Goal: Task Accomplishment & Management: Manage account settings

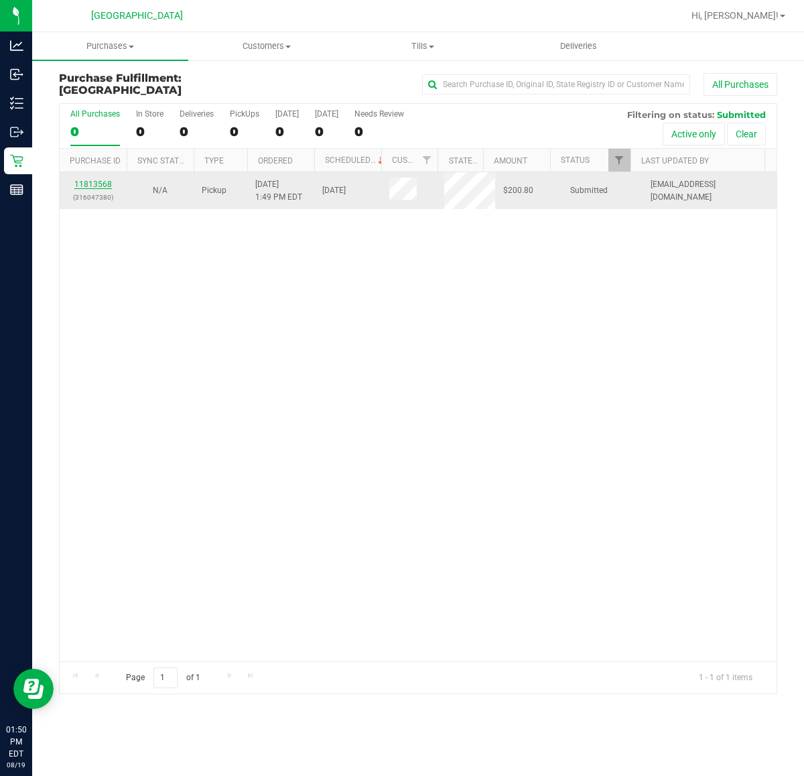
click at [97, 186] on link "11813568" at bounding box center [93, 184] width 38 height 9
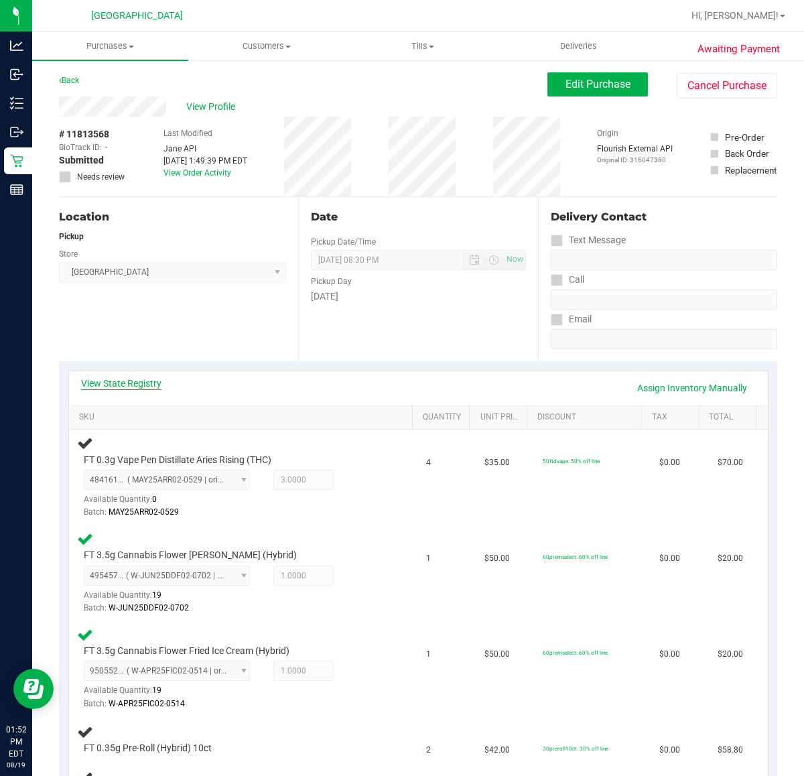
click at [137, 385] on link "View State Registry" at bounding box center [121, 383] width 80 height 13
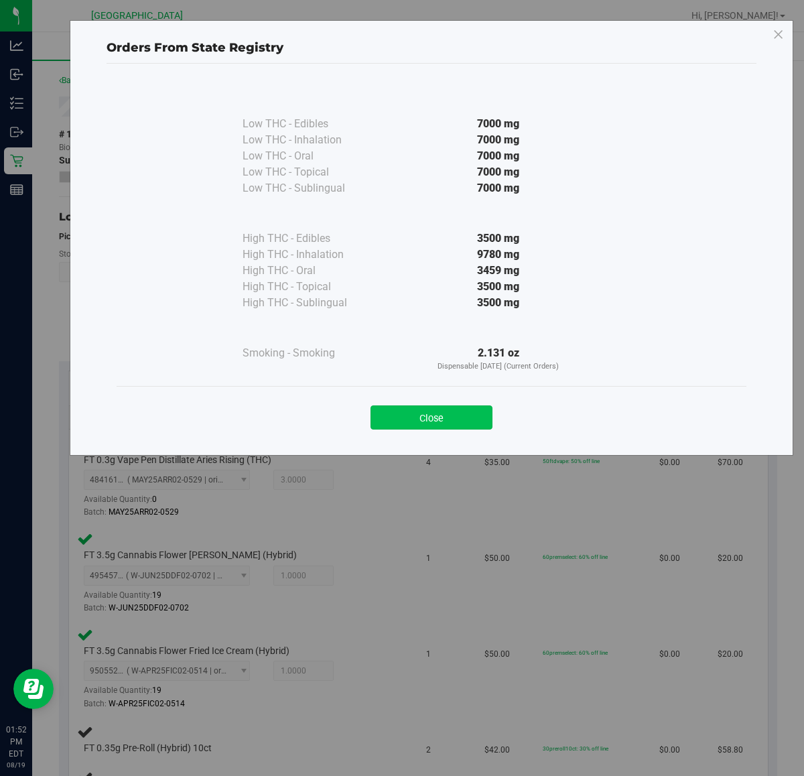
click at [398, 424] on button "Close" at bounding box center [432, 418] width 122 height 24
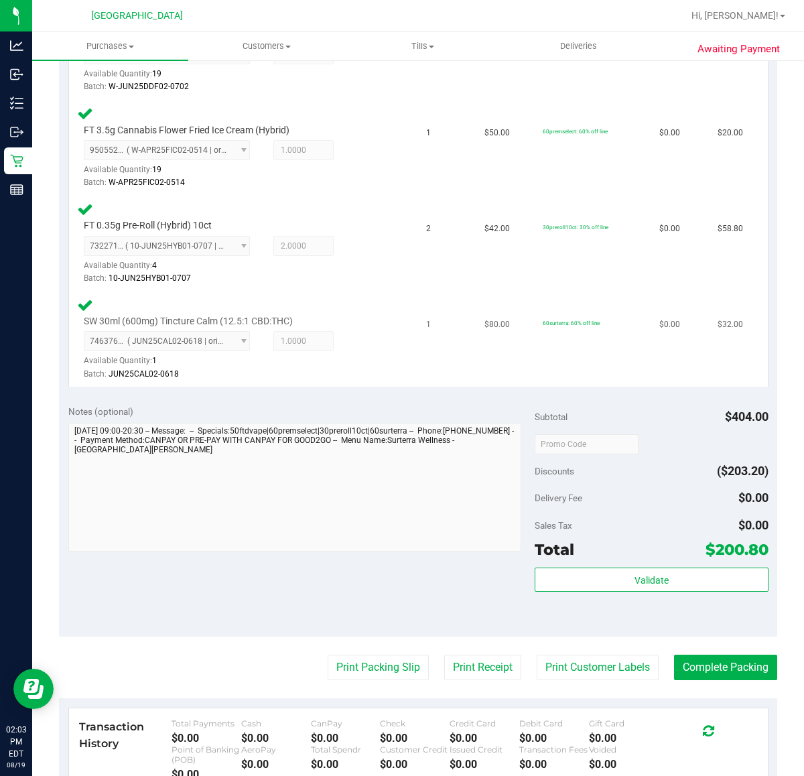
scroll to position [587, 0]
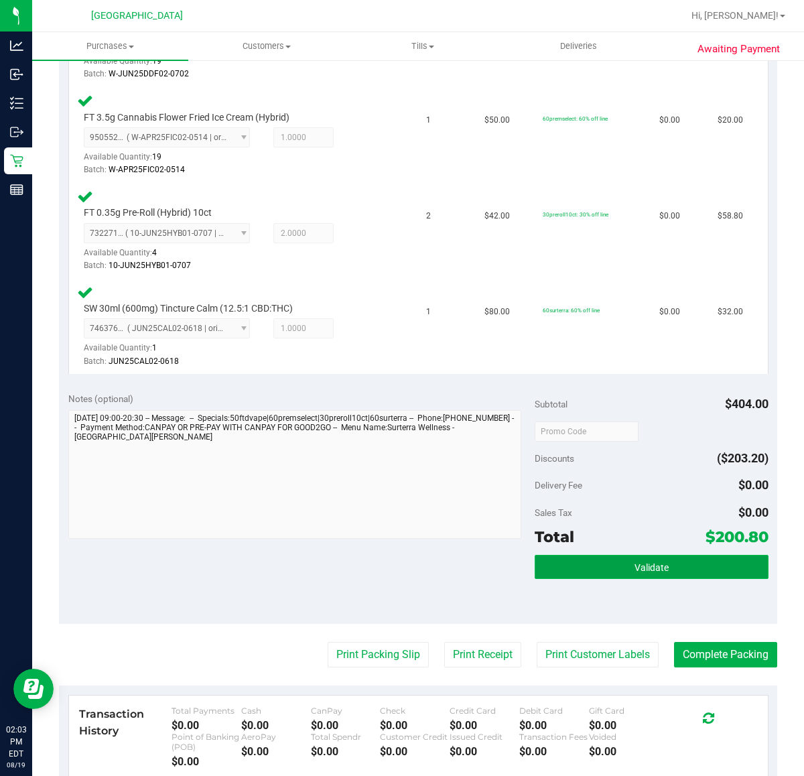
click at [621, 563] on button "Validate" at bounding box center [651, 567] width 233 height 24
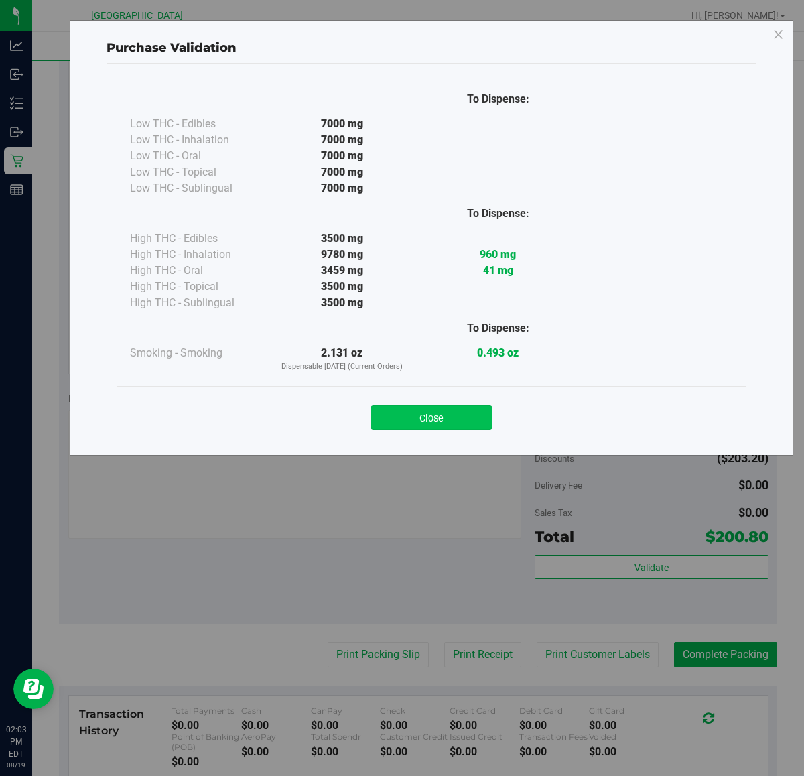
click at [431, 414] on button "Close" at bounding box center [432, 418] width 122 height 24
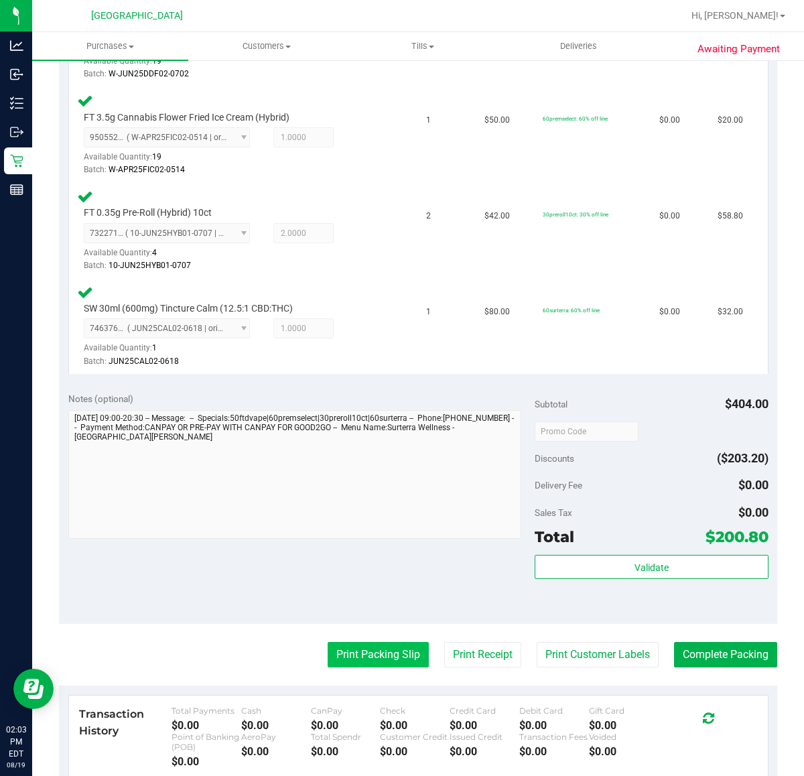
click at [337, 654] on button "Print Packing Slip" at bounding box center [378, 654] width 101 height 25
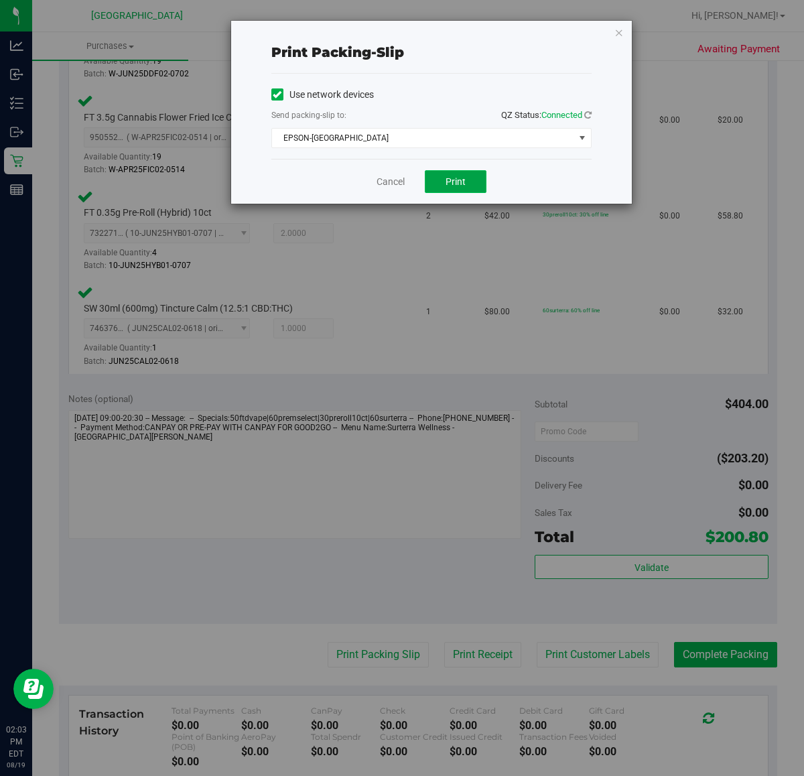
click at [473, 186] on button "Print" at bounding box center [456, 181] width 62 height 23
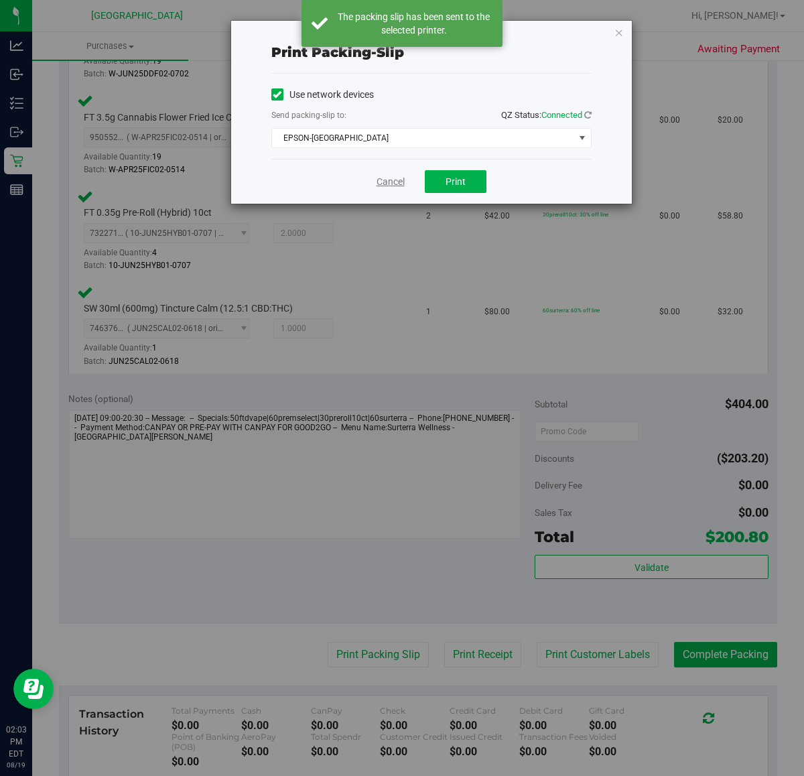
click at [382, 181] on link "Cancel" at bounding box center [391, 182] width 28 height 14
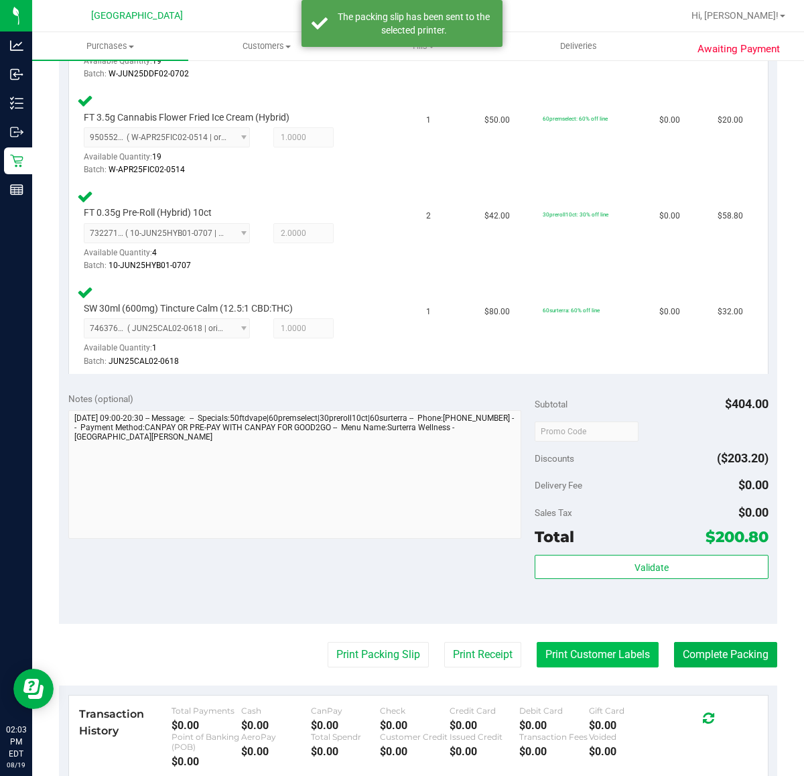
click at [550, 652] on button "Print Customer Labels" at bounding box center [598, 654] width 122 height 25
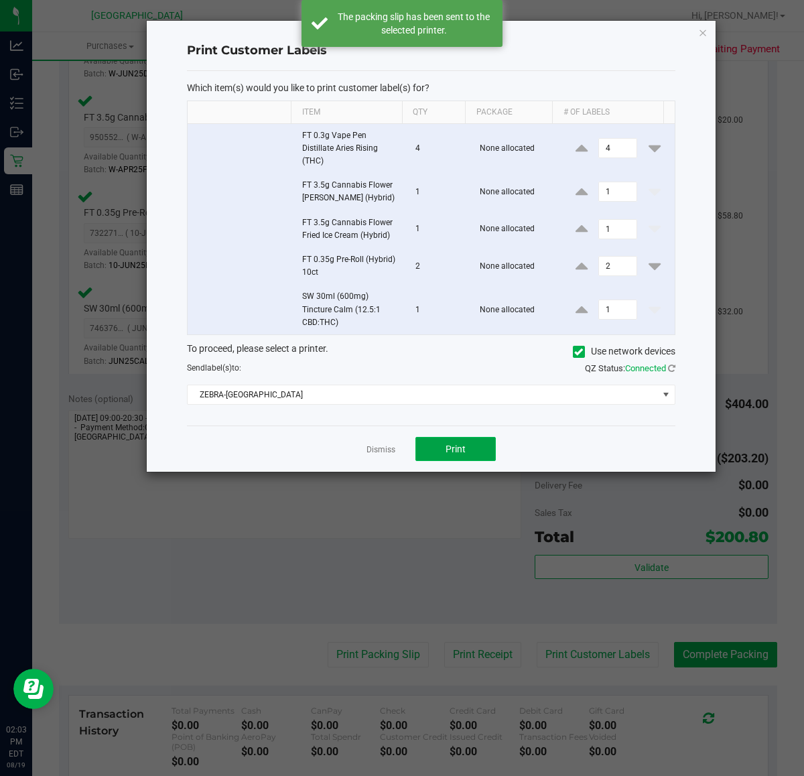
click at [471, 447] on button "Print" at bounding box center [456, 449] width 80 height 24
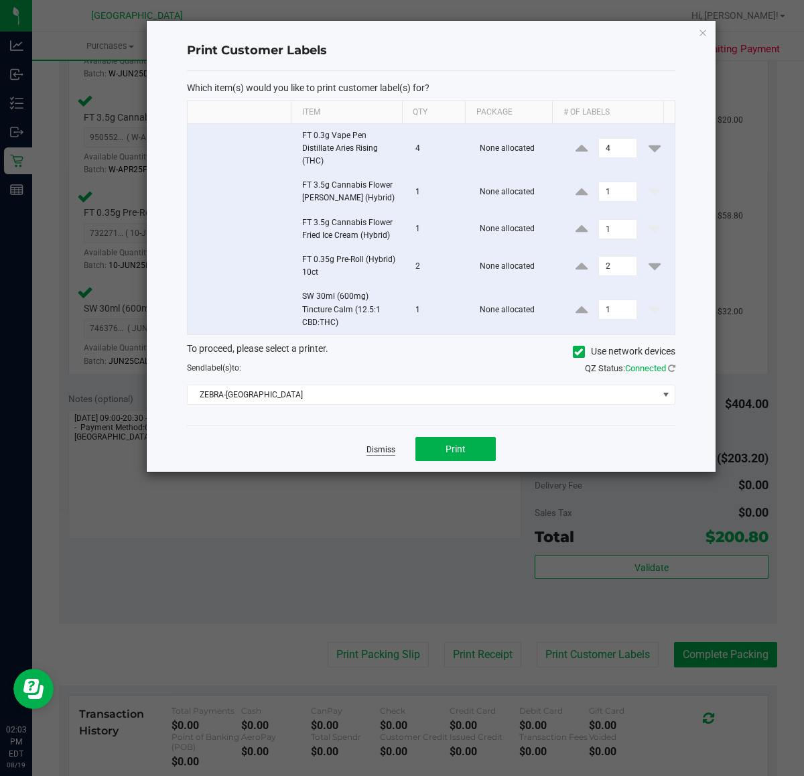
click at [371, 451] on link "Dismiss" at bounding box center [381, 449] width 29 height 11
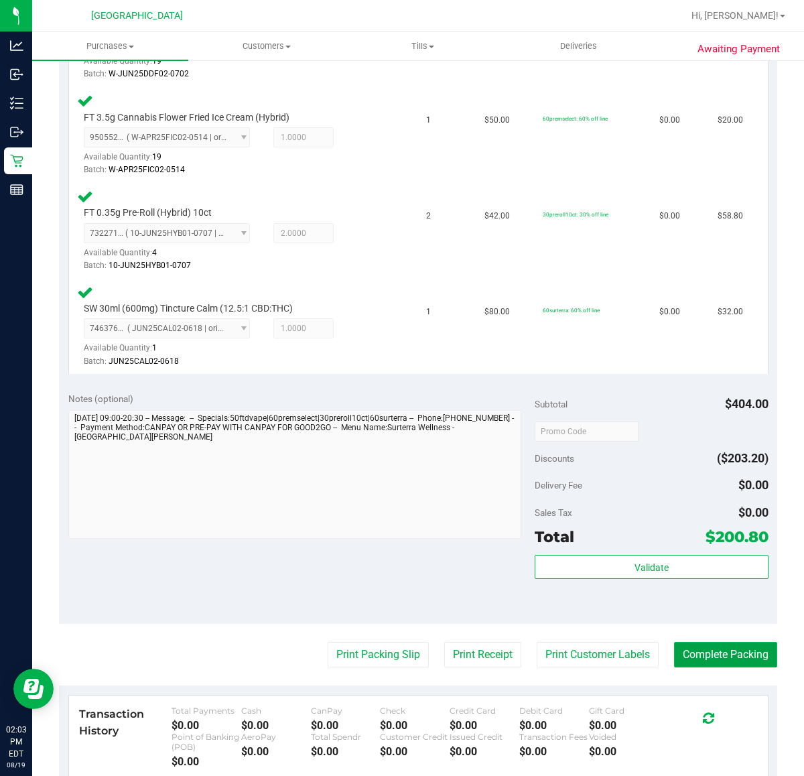
click at [708, 647] on button "Complete Packing" at bounding box center [725, 654] width 103 height 25
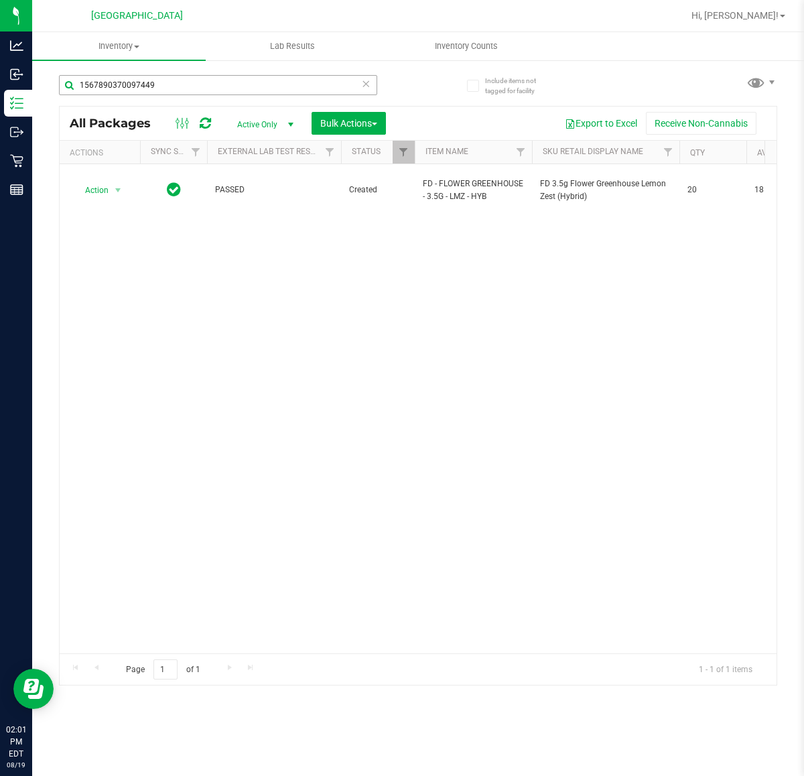
click at [172, 91] on input "1567890370097449" at bounding box center [218, 85] width 318 height 20
type input "9112388672220540"
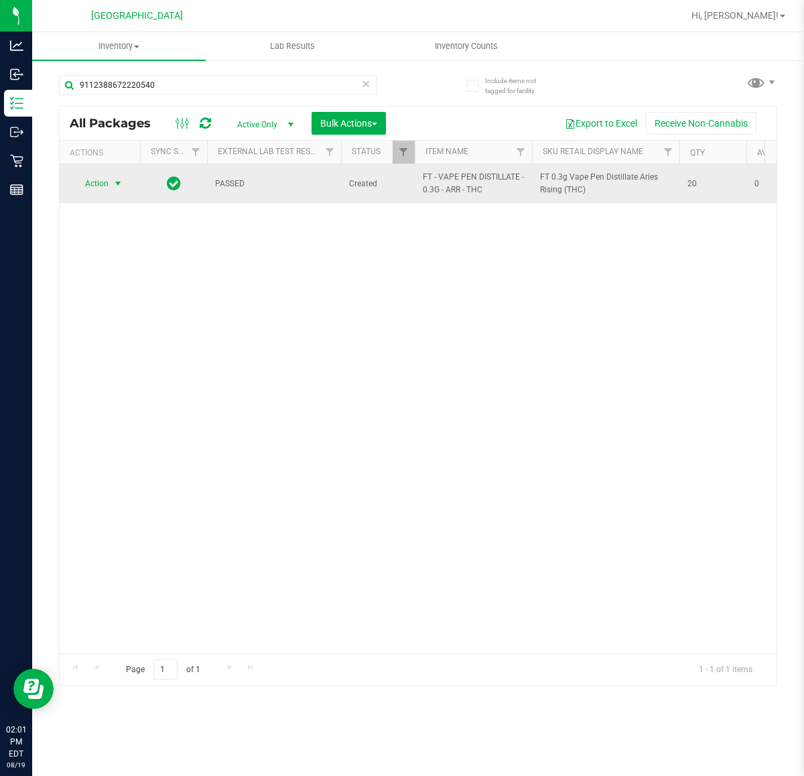
click at [113, 182] on span "select" at bounding box center [118, 183] width 11 height 11
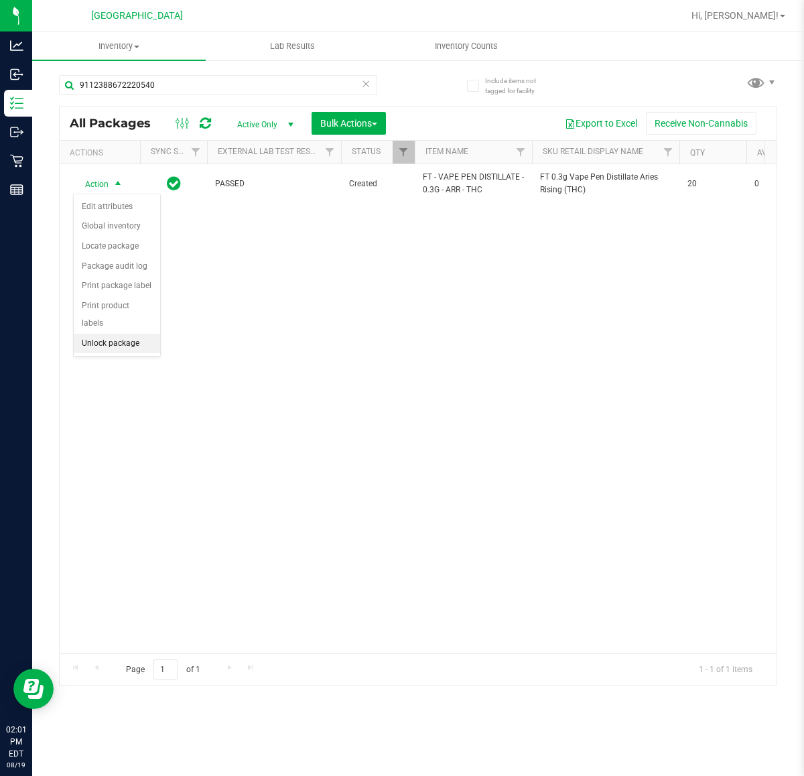
click at [133, 334] on li "Unlock package" at bounding box center [117, 344] width 86 height 20
